Goal: Information Seeking & Learning: Find specific fact

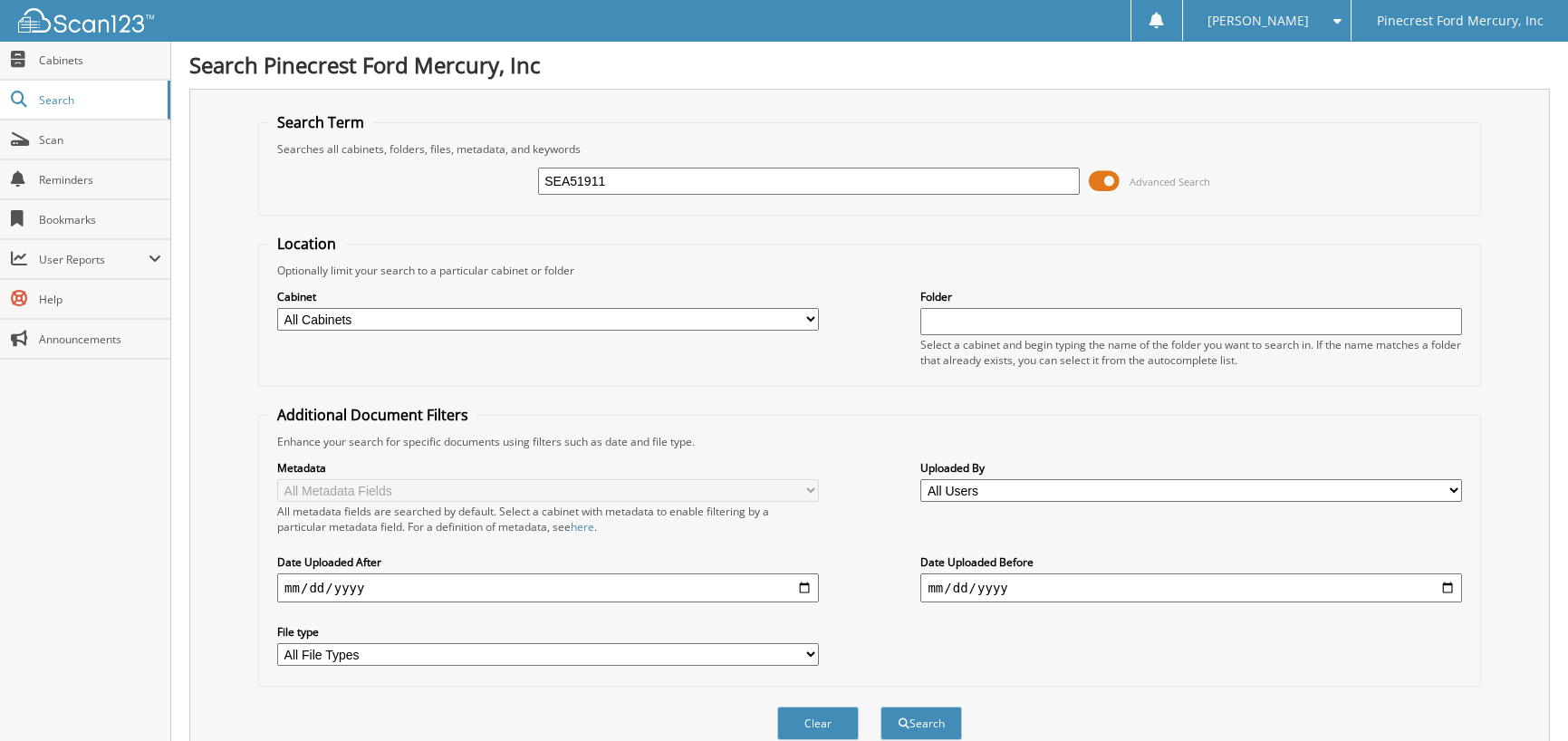
type input "SEA51911"
click at [880, 707] on button "Search" at bounding box center [921, 723] width 82 height 34
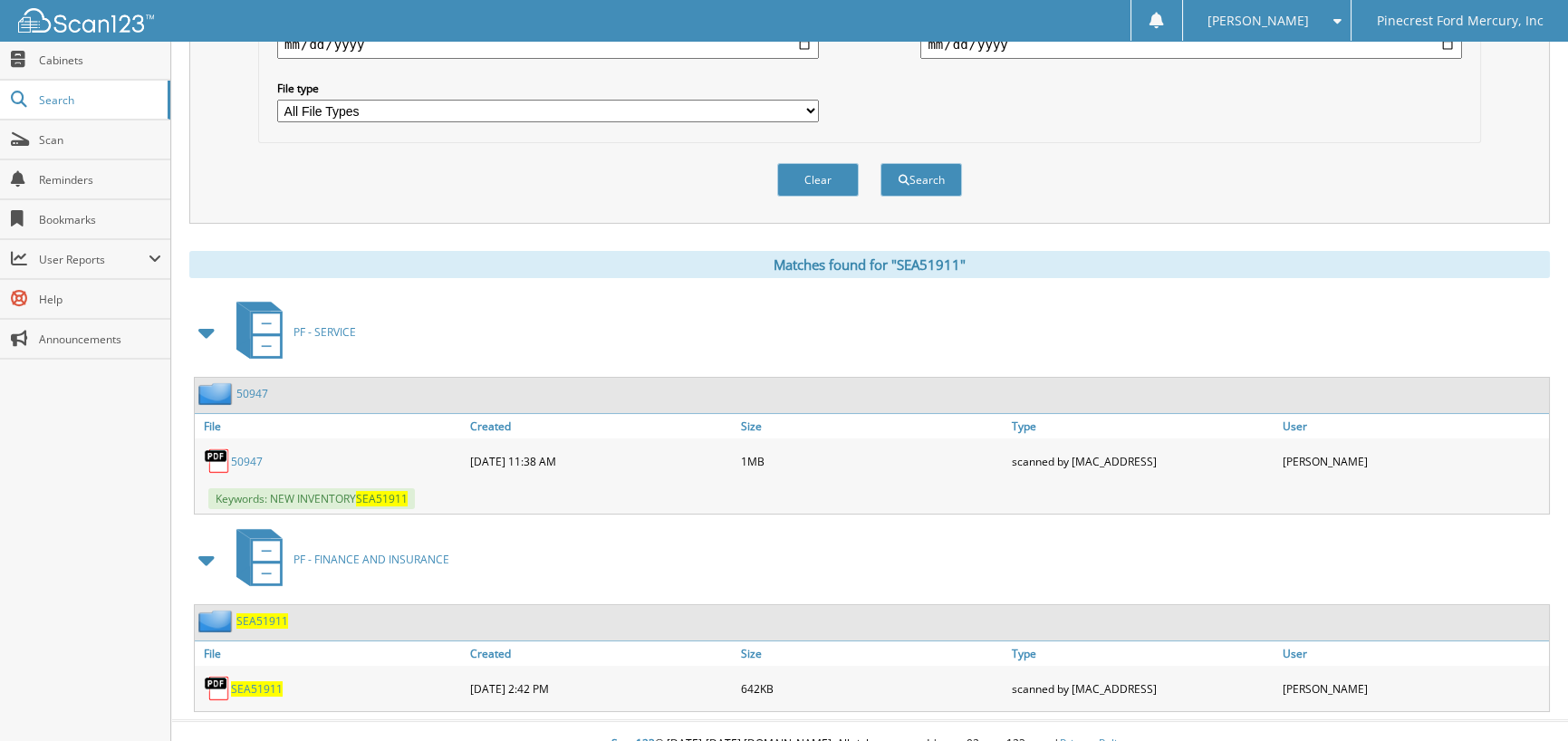
scroll to position [555, 0]
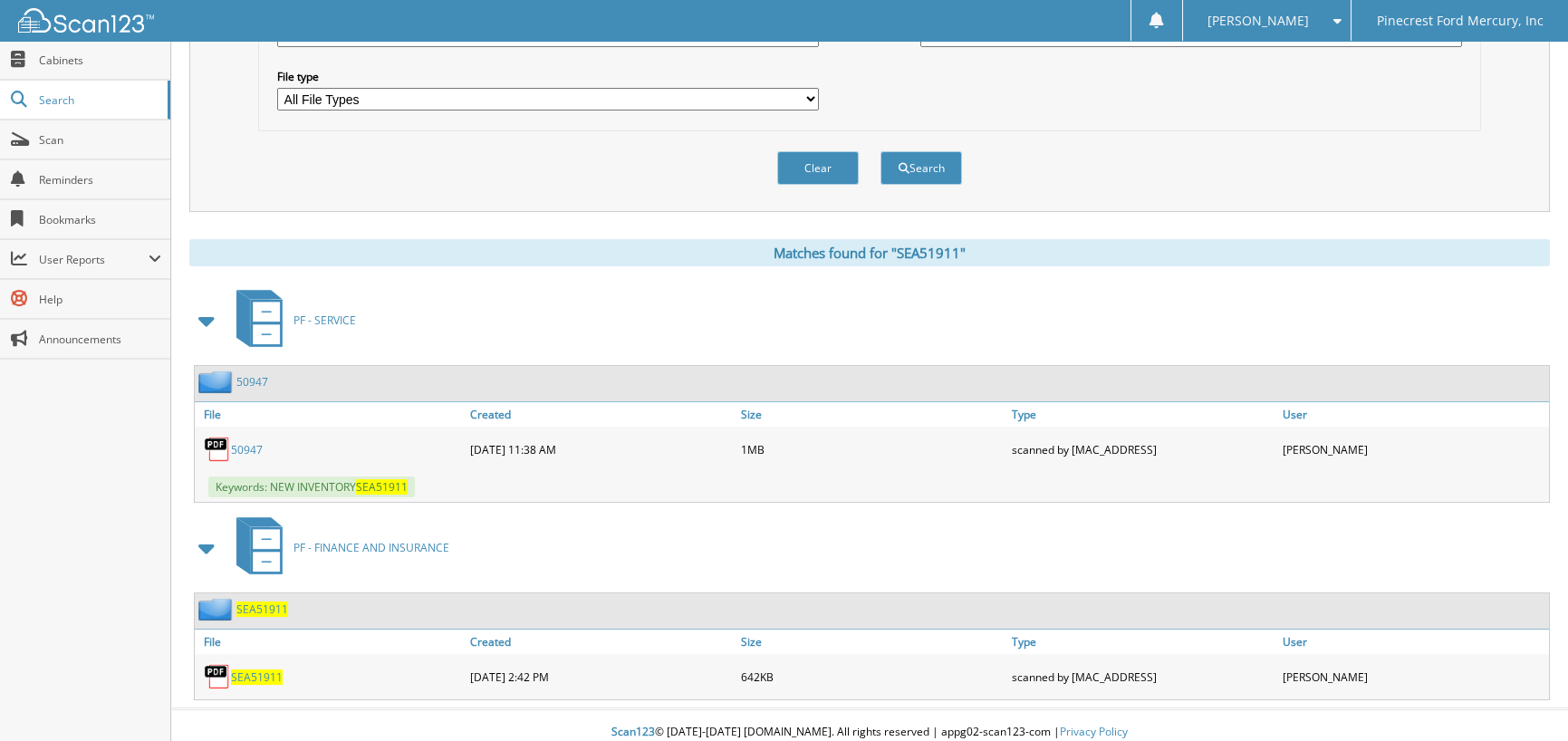
drag, startPoint x: 371, startPoint y: 89, endPoint x: 171, endPoint y: 92, distance: 200.0
click at [169, 89] on body "[PERSON_NAME] Settings Logout Pinecrest Ford Mercury, Inc Close Cabinets Search…" at bounding box center [784, 99] width 1568 height 1309
click at [940, 156] on button "Search" at bounding box center [921, 168] width 82 height 34
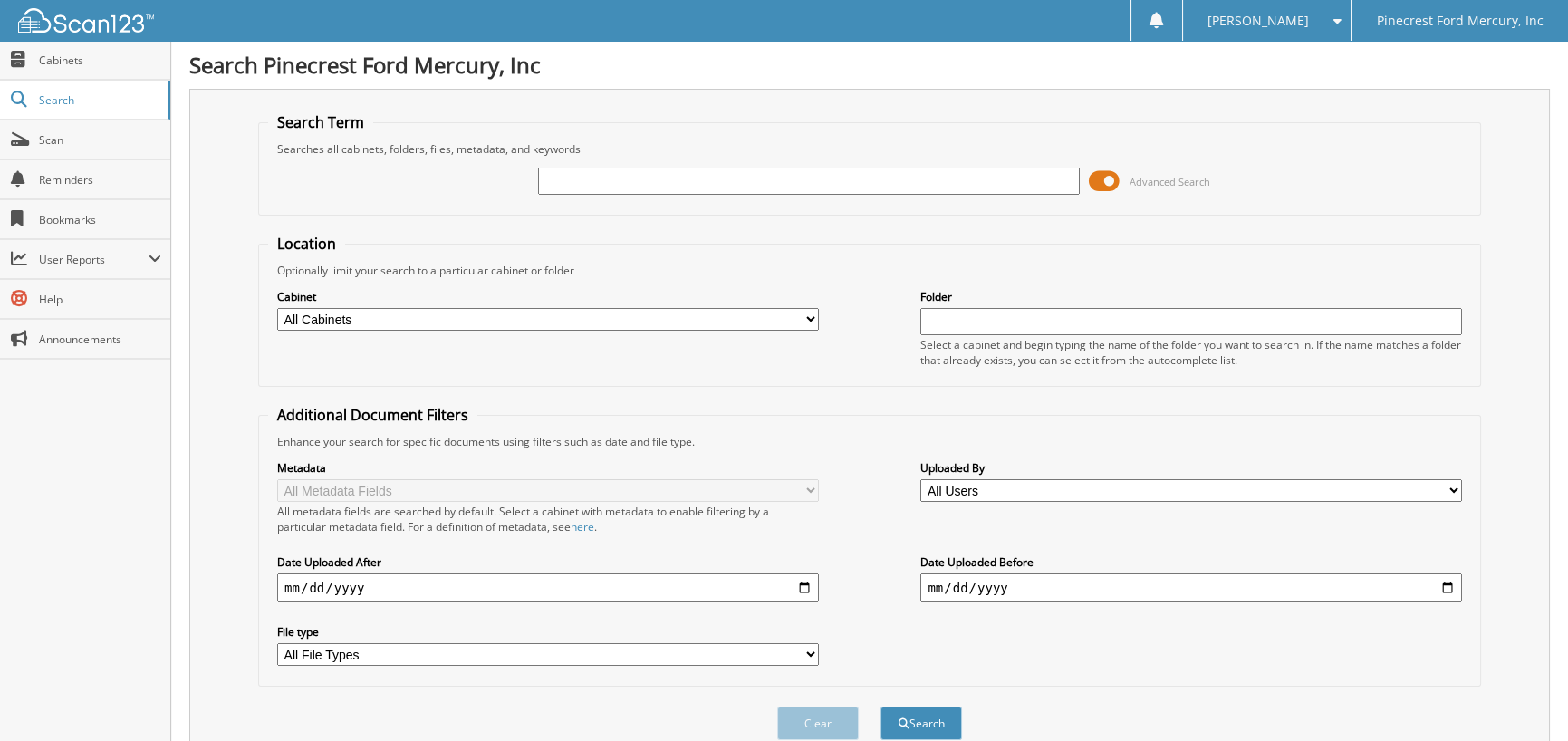
click at [634, 176] on input "text" at bounding box center [808, 181] width 542 height 27
type input "MAC HAIK FORD"
click at [283, 595] on div "Metadata All Metadata Fields All metadata fields are searched by default. Selec…" at bounding box center [869, 562] width 1203 height 228
drag, startPoint x: 283, startPoint y: 580, endPoint x: 276, endPoint y: 571, distance: 11.4
click at [280, 577] on input "date" at bounding box center [547, 588] width 542 height 29
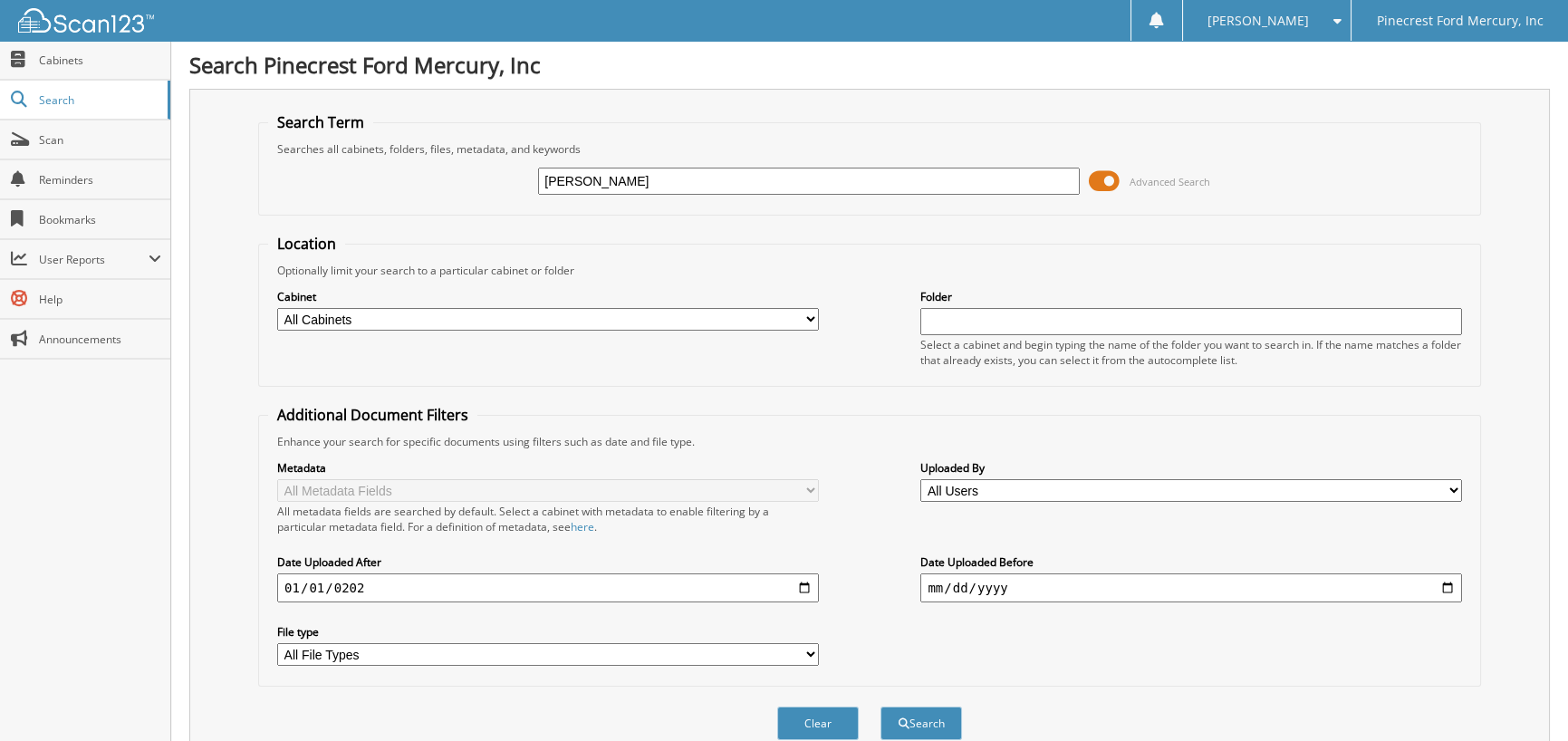
type input "2025-01-01"
click at [951, 717] on button "Search" at bounding box center [921, 723] width 82 height 34
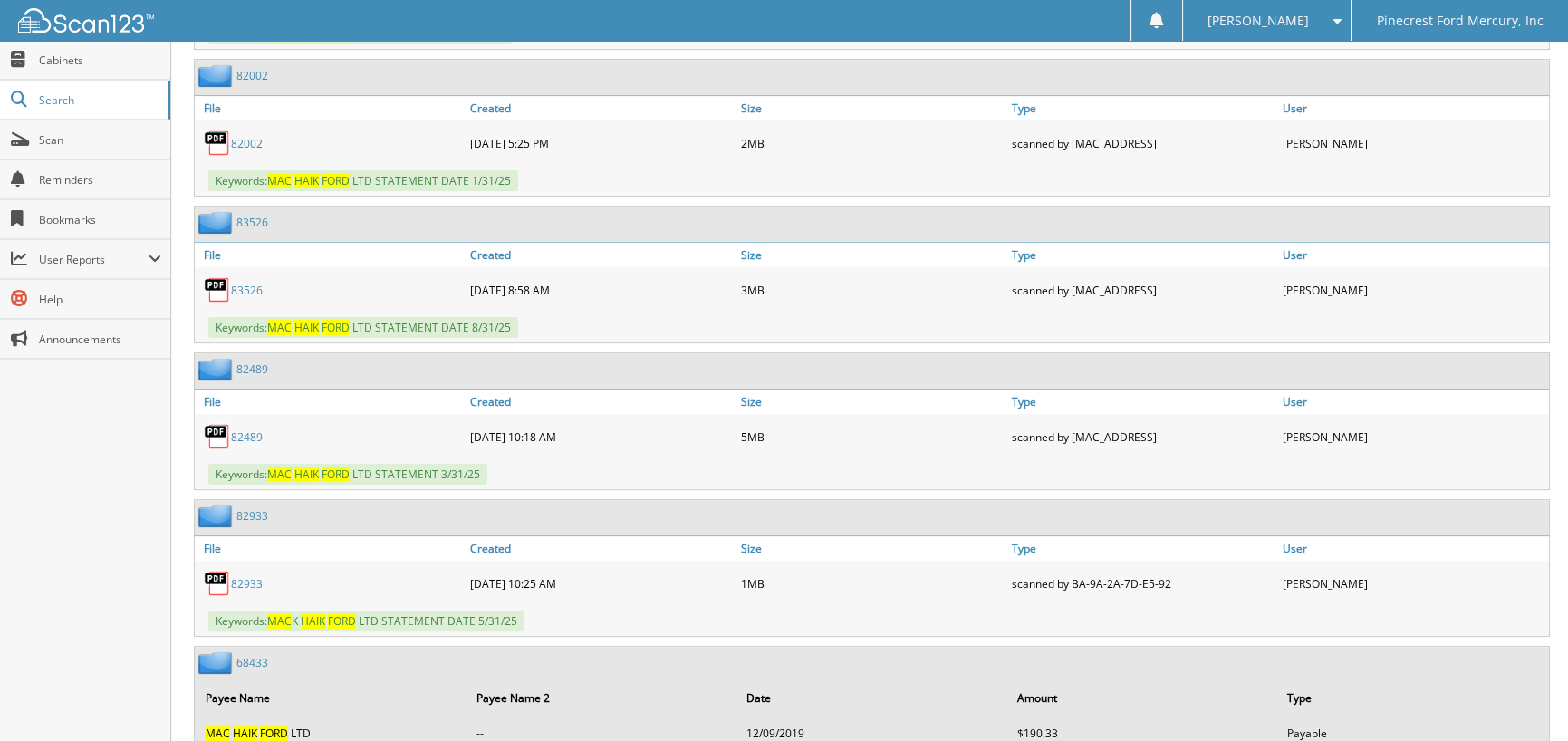
scroll to position [1630, 0]
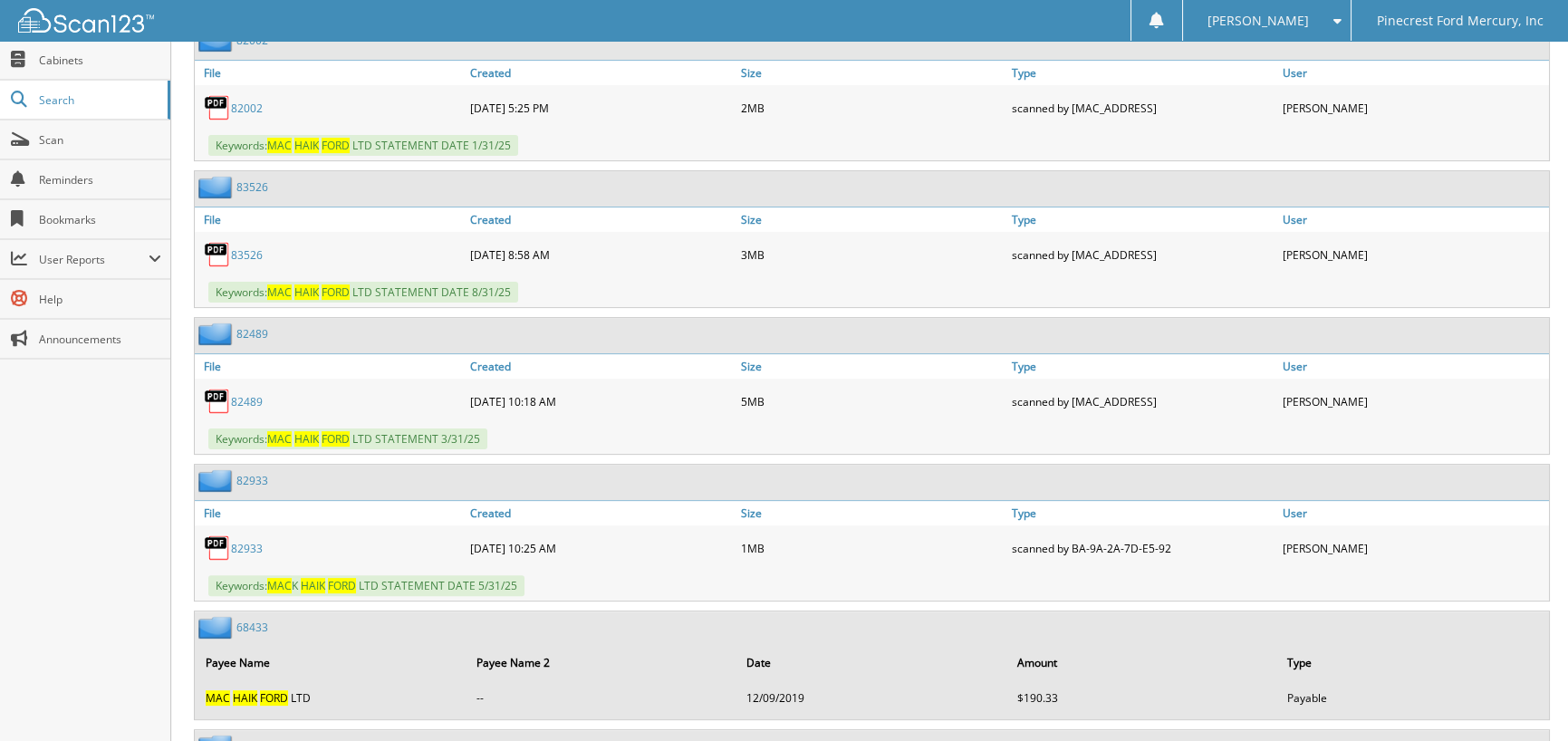
click at [248, 394] on link "8 2 4 8 9" at bounding box center [247, 401] width 32 height 15
click at [245, 101] on link "8 2 0 0 2" at bounding box center [247, 108] width 32 height 15
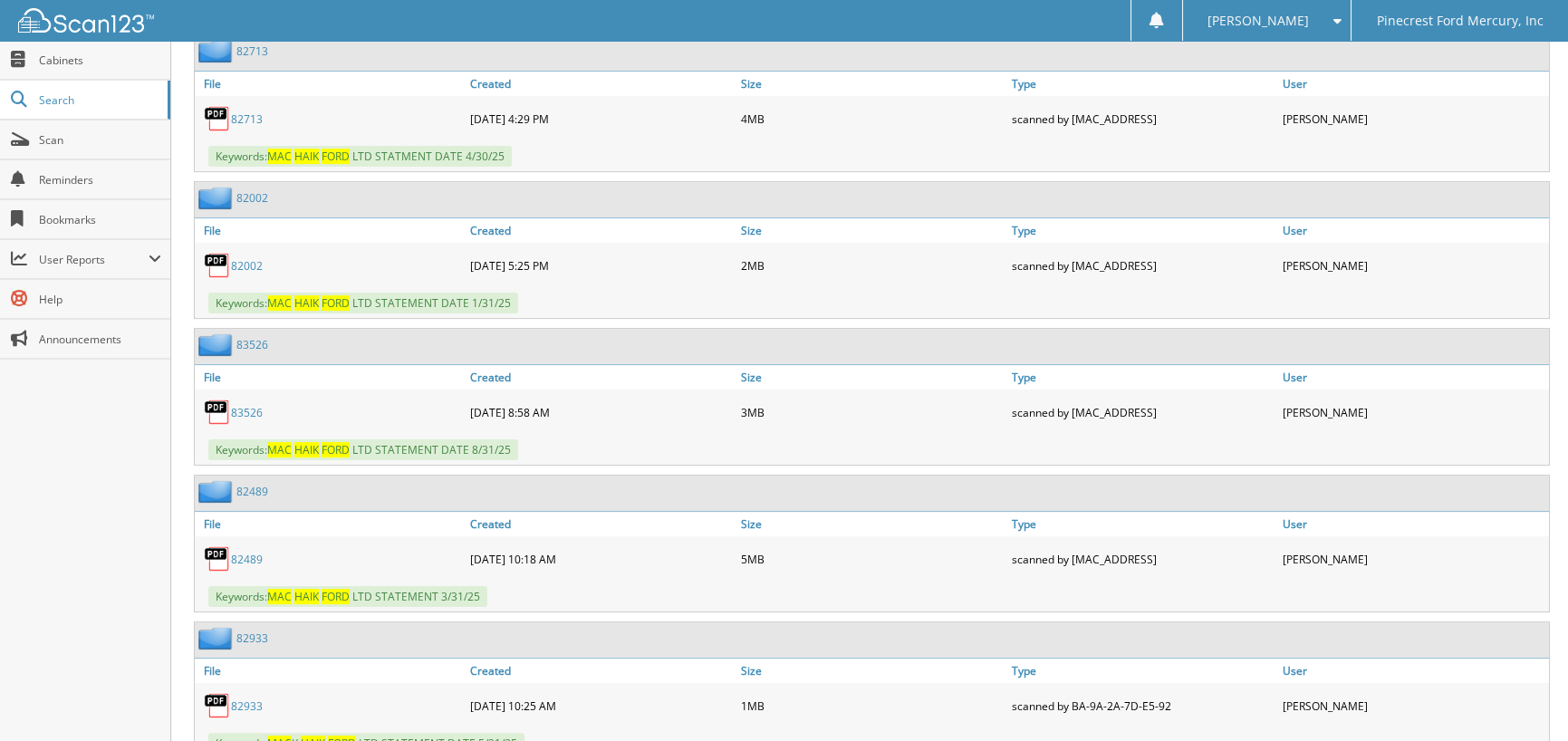
scroll to position [1448, 0]
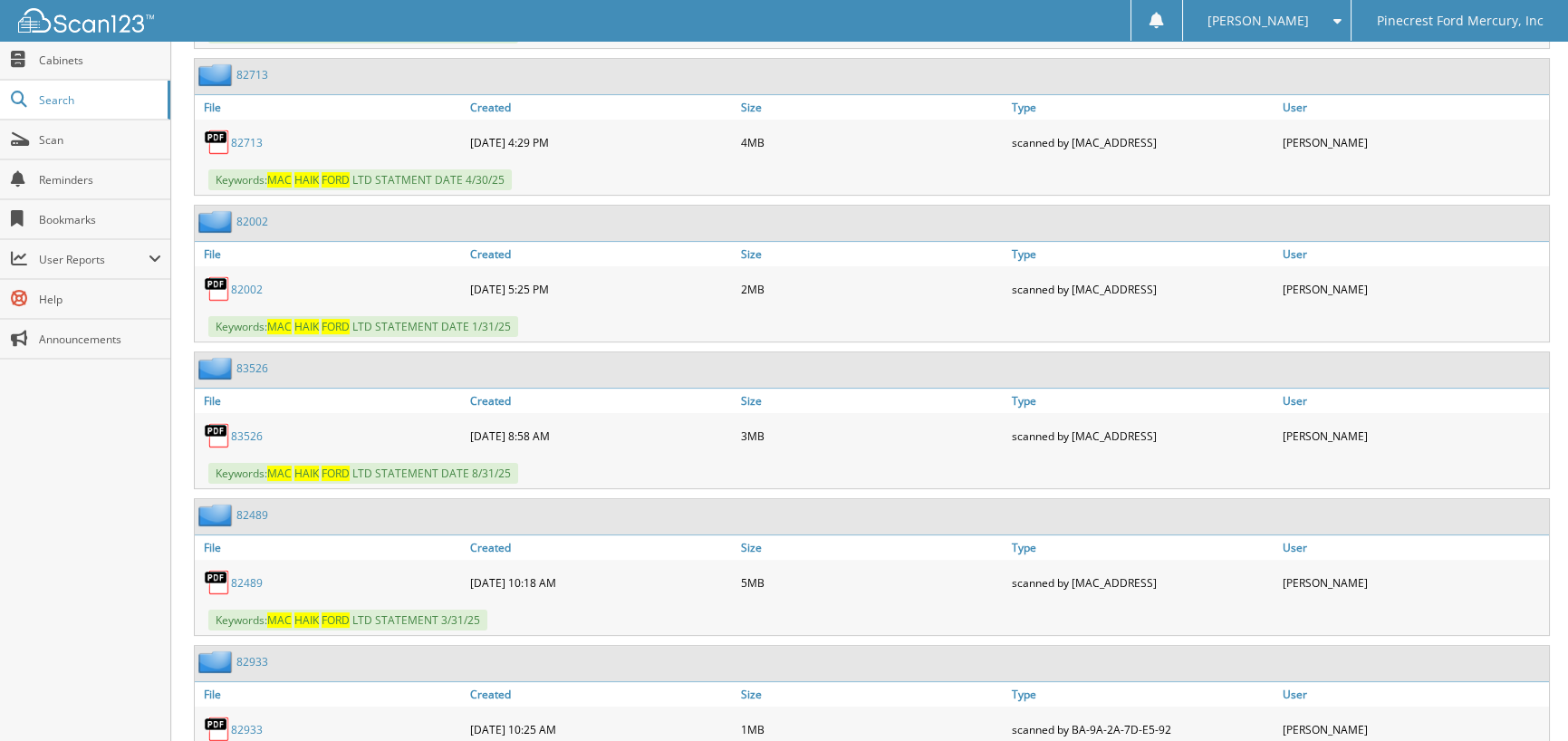
click at [242, 281] on link "8 2 0 0 2" at bounding box center [247, 288] width 32 height 15
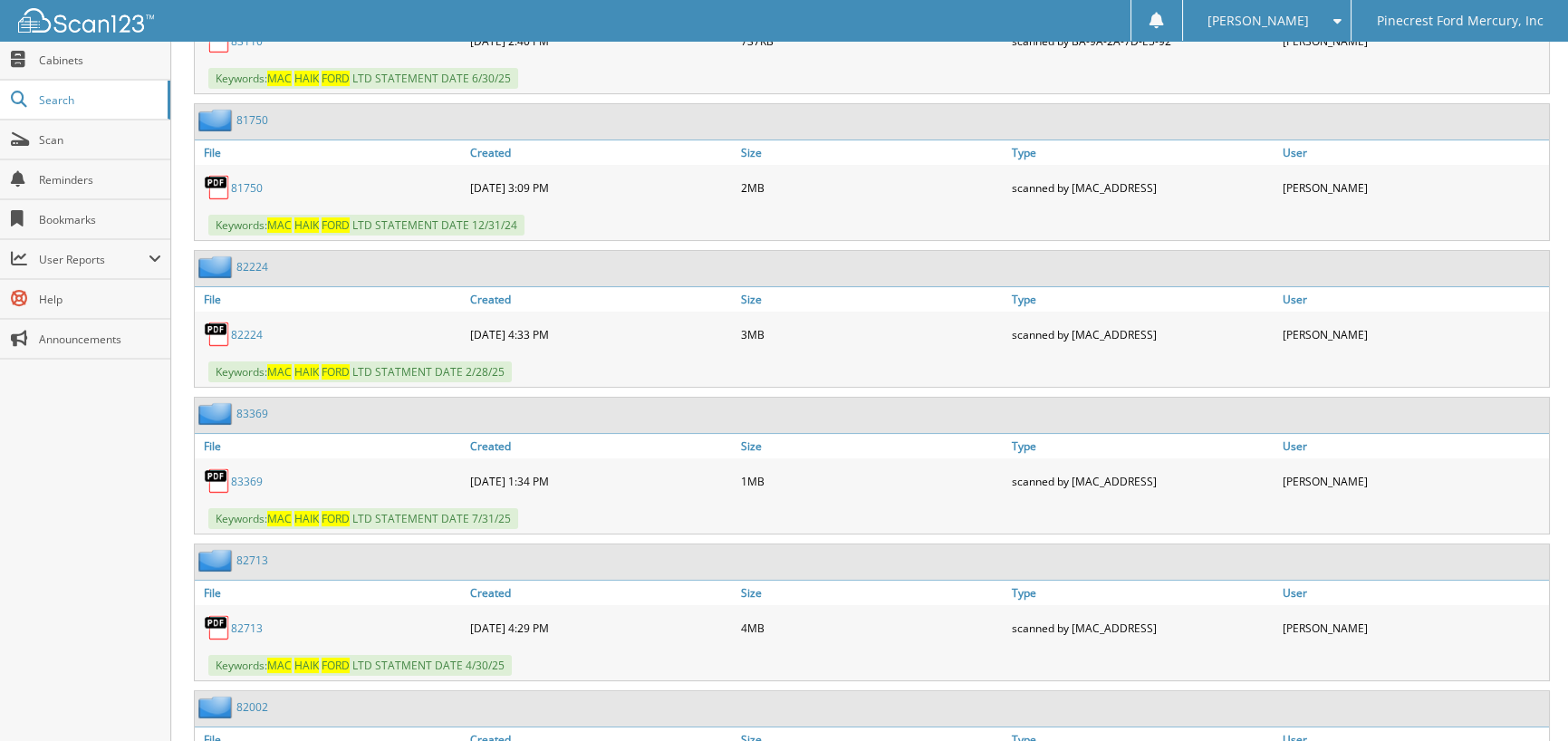
scroll to position [996, 0]
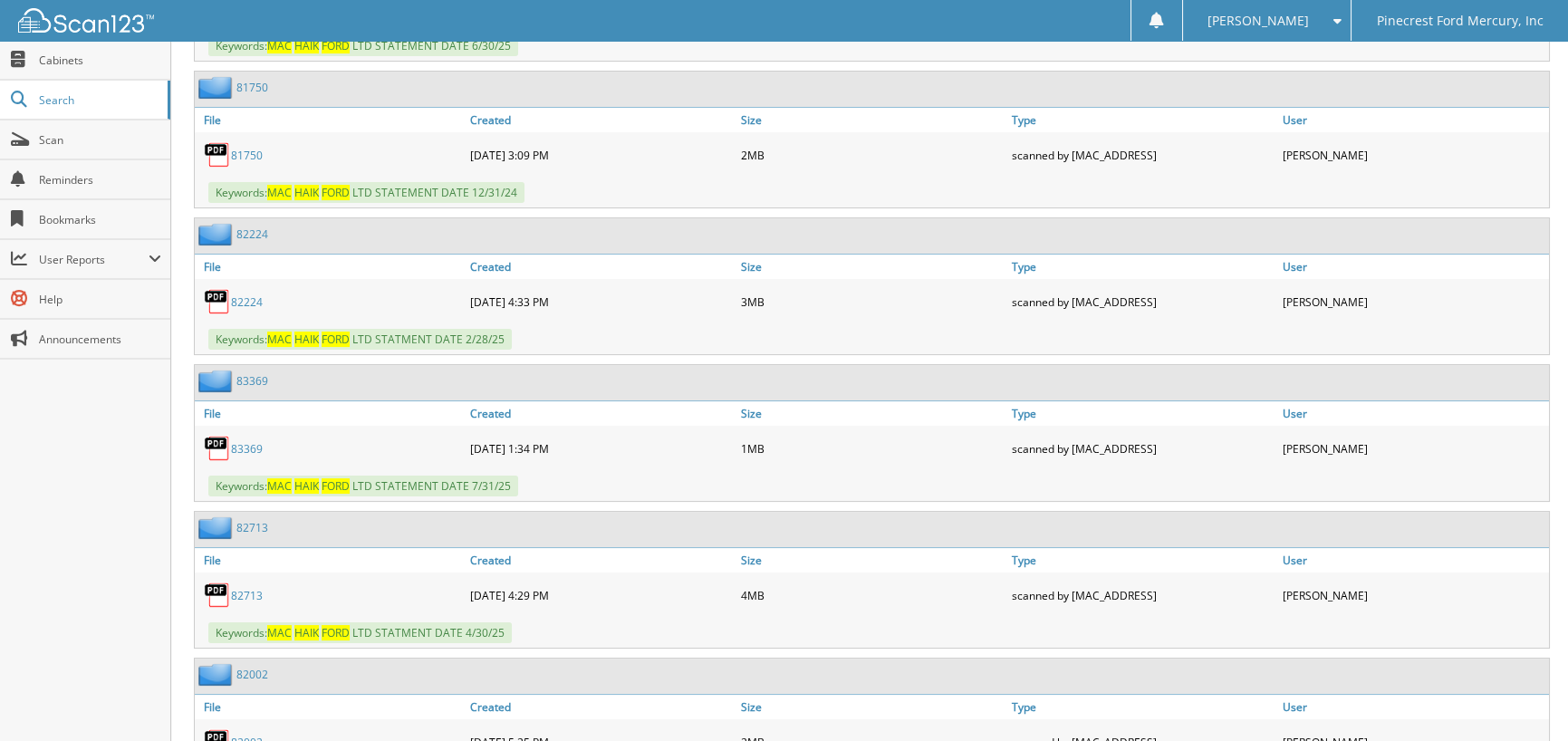
click at [250, 588] on link "8 2 7 1 3" at bounding box center [247, 595] width 32 height 15
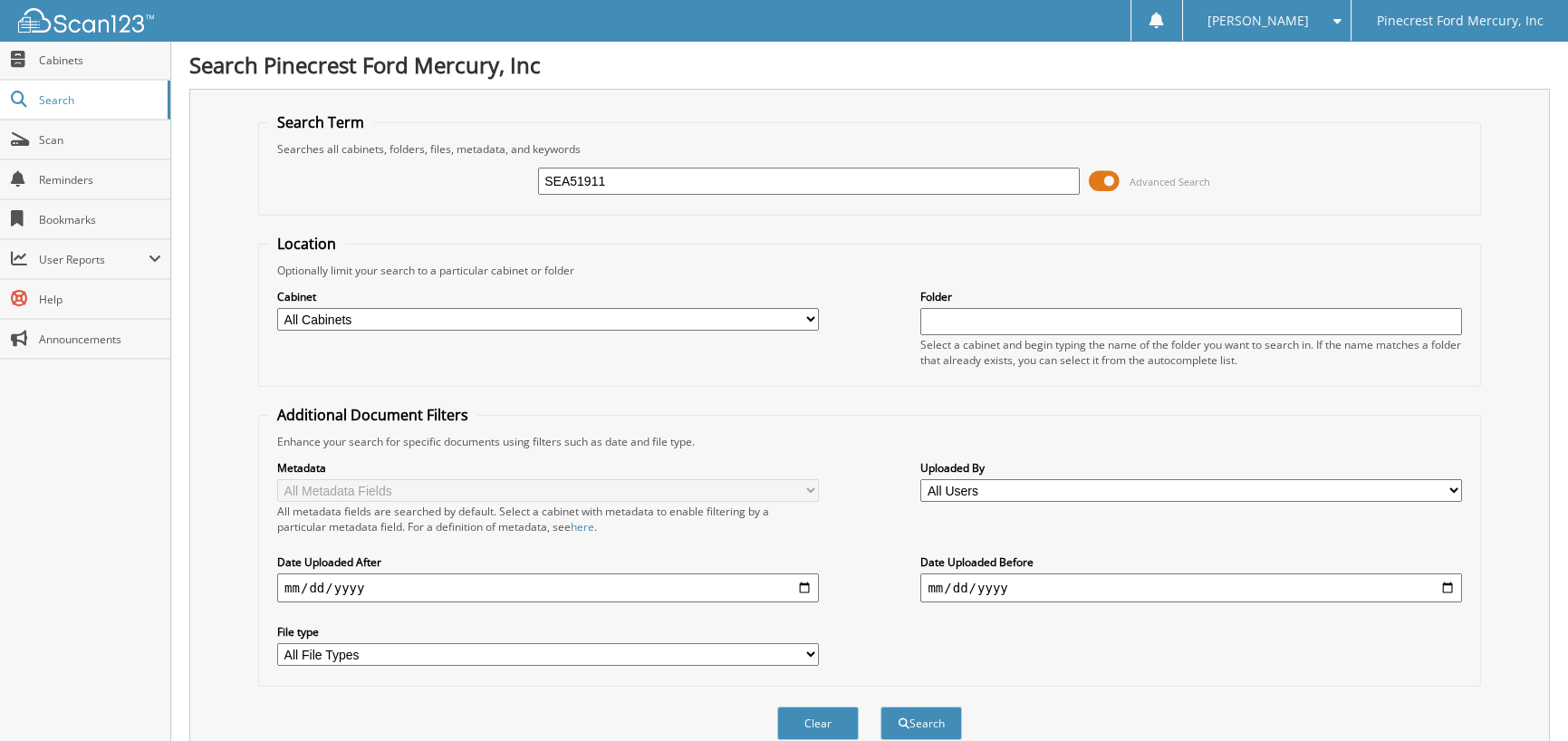
click at [598, 190] on input "SEA51911" at bounding box center [808, 181] width 542 height 27
drag, startPoint x: 612, startPoint y: 182, endPoint x: 410, endPoint y: 192, distance: 202.2
click at [410, 192] on div "SEA51911 Advanced Search" at bounding box center [869, 181] width 1203 height 49
type input "PEA04999"
click at [880, 707] on button "Search" at bounding box center [921, 723] width 82 height 34
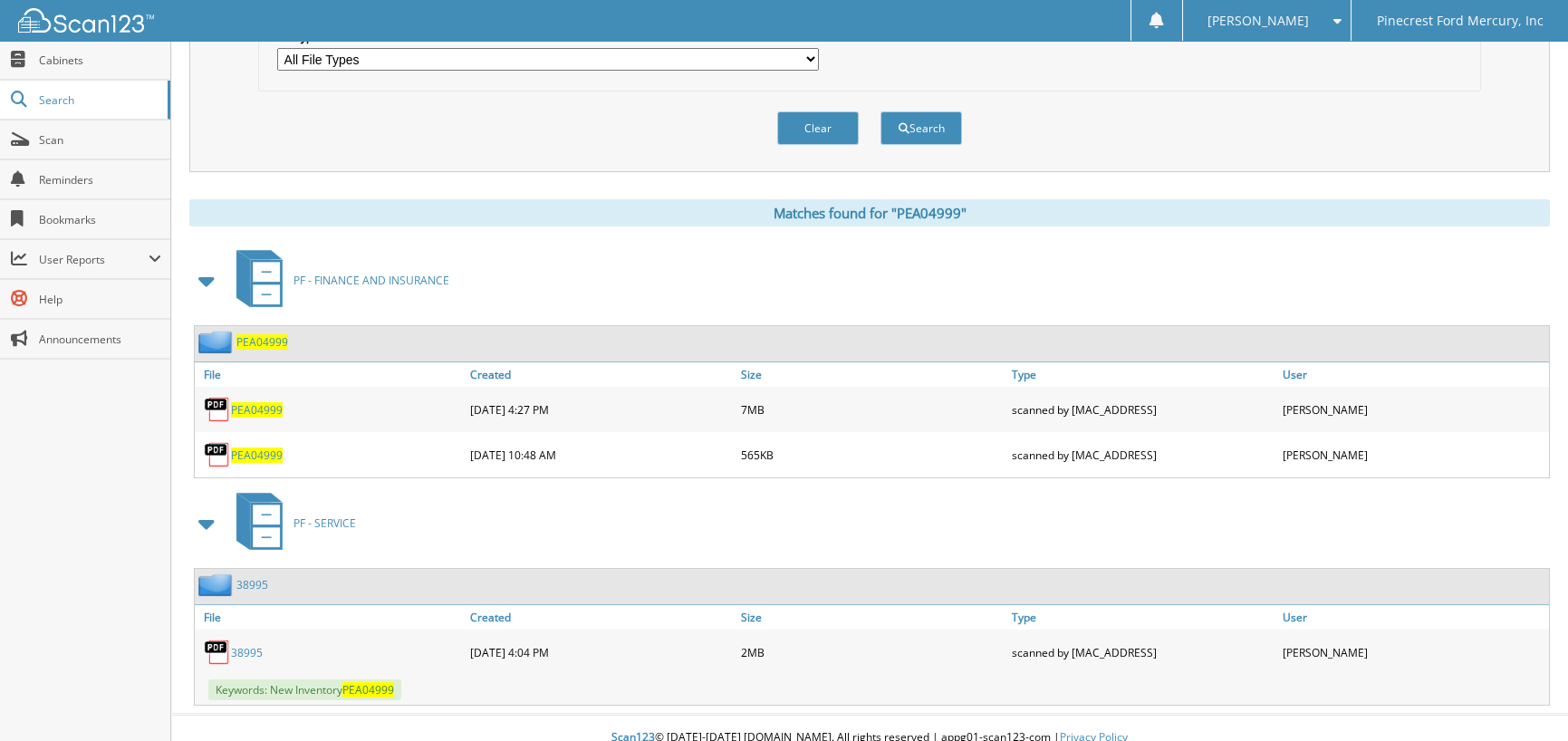
scroll to position [600, 0]
